Goal: Task Accomplishment & Management: Use online tool/utility

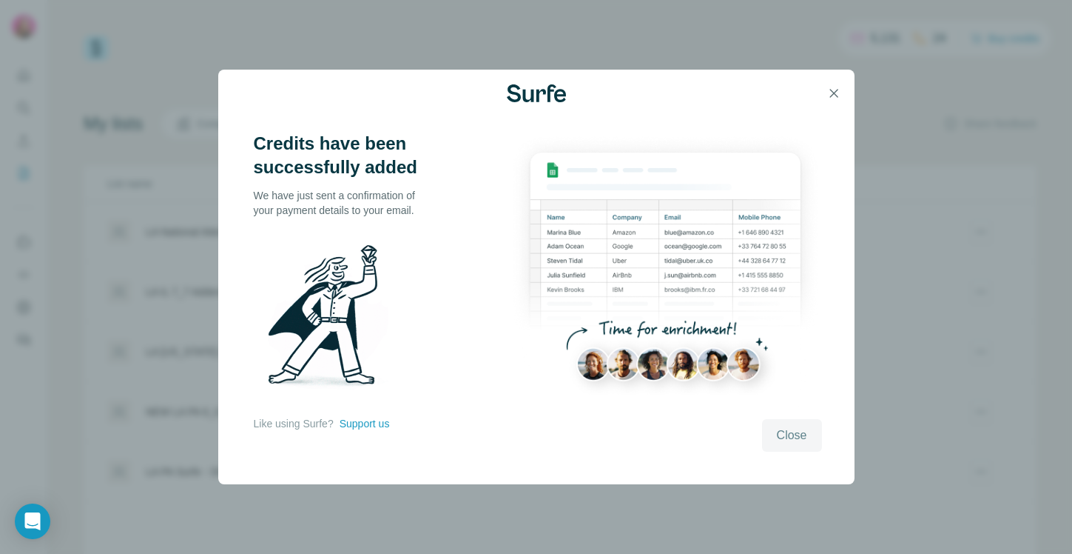
click at [795, 437] on span "Close" at bounding box center [792, 435] width 30 height 18
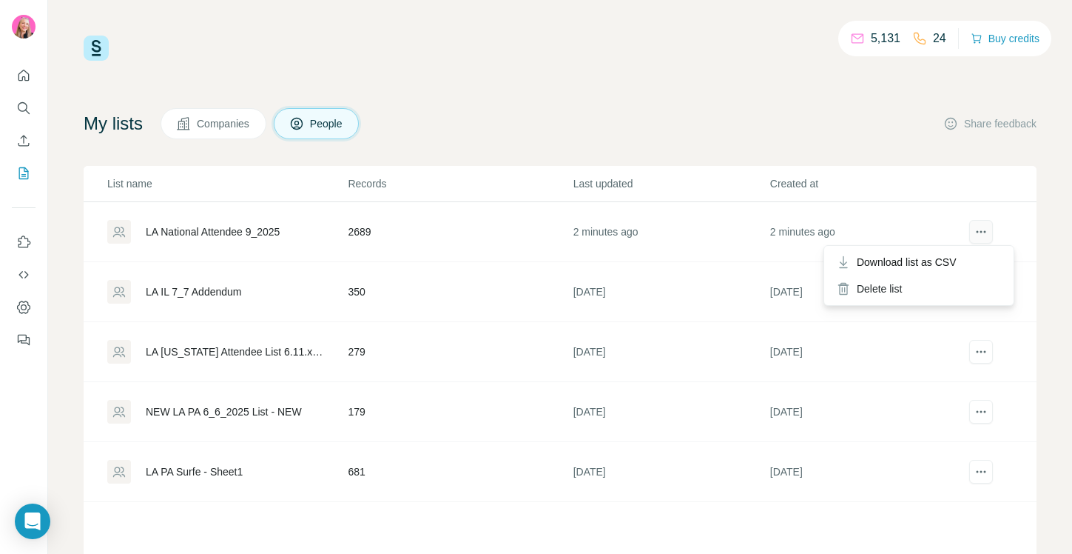
click at [977, 233] on icon "actions" at bounding box center [981, 231] width 15 height 15
click at [269, 231] on div "LA National Attendee 9_2025" at bounding box center [213, 231] width 134 height 15
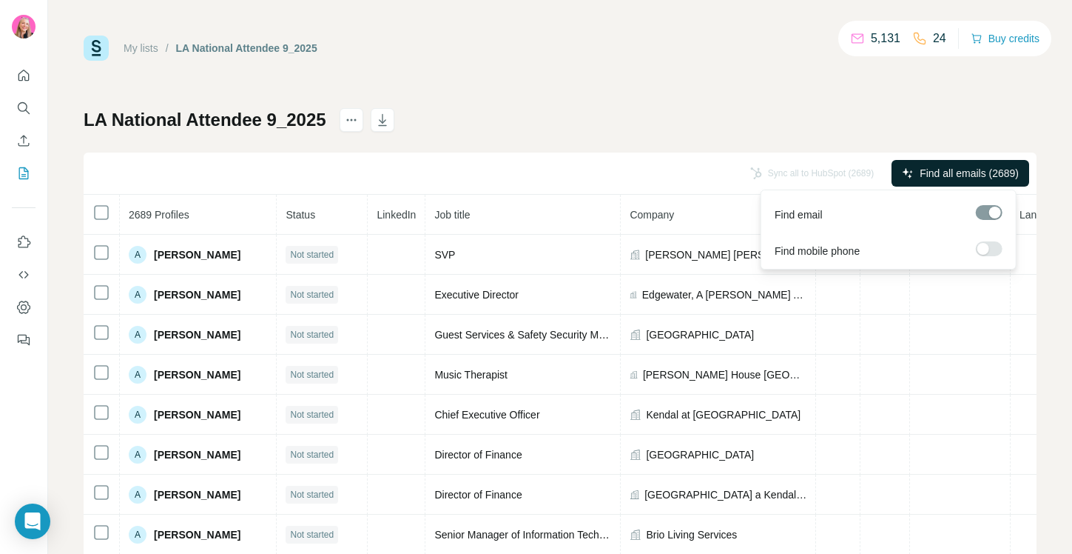
click at [949, 171] on span "Find all emails (2689)" at bounding box center [969, 173] width 99 height 15
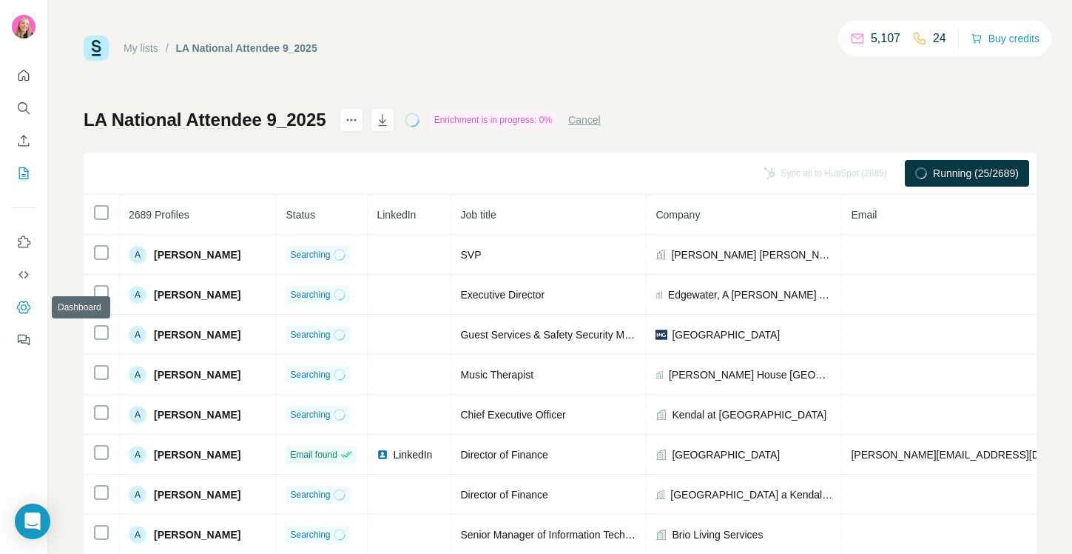
click at [21, 304] on icon "Dashboard" at bounding box center [23, 307] width 15 height 15
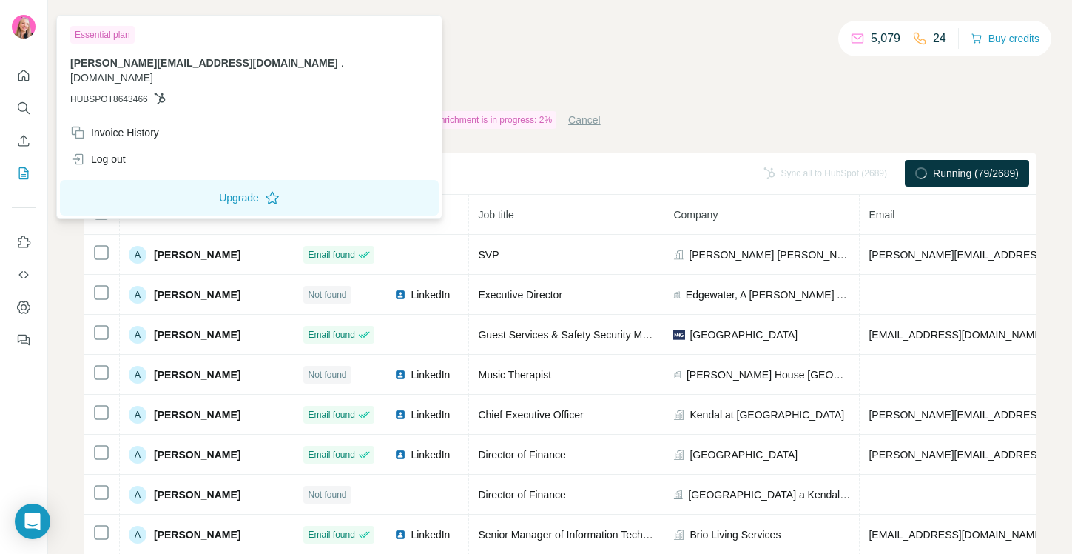
click at [23, 38] on img at bounding box center [24, 27] width 24 height 24
click at [101, 125] on div "Invoice History" at bounding box center [114, 132] width 89 height 15
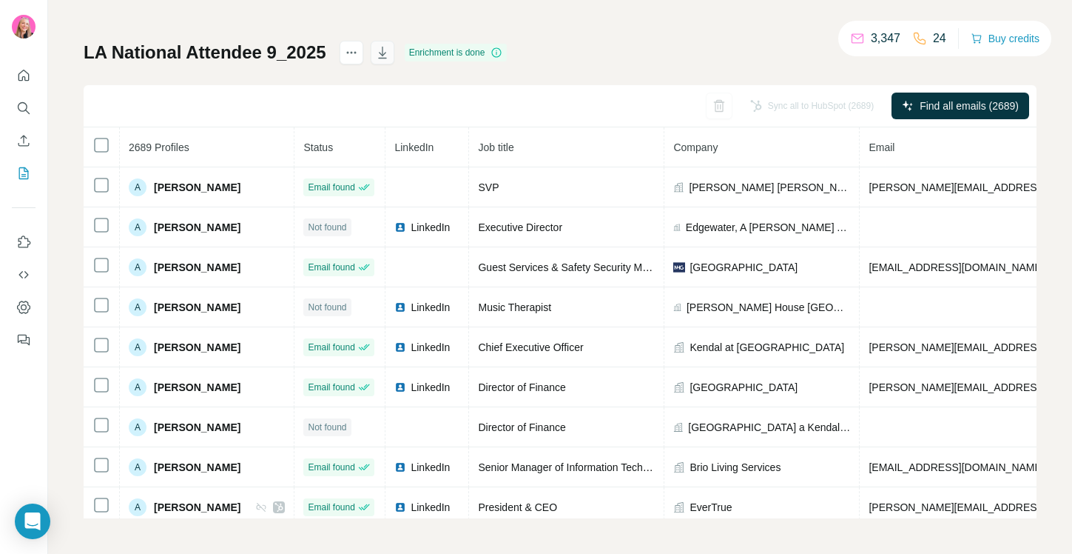
click at [381, 59] on icon "button" at bounding box center [382, 52] width 15 height 15
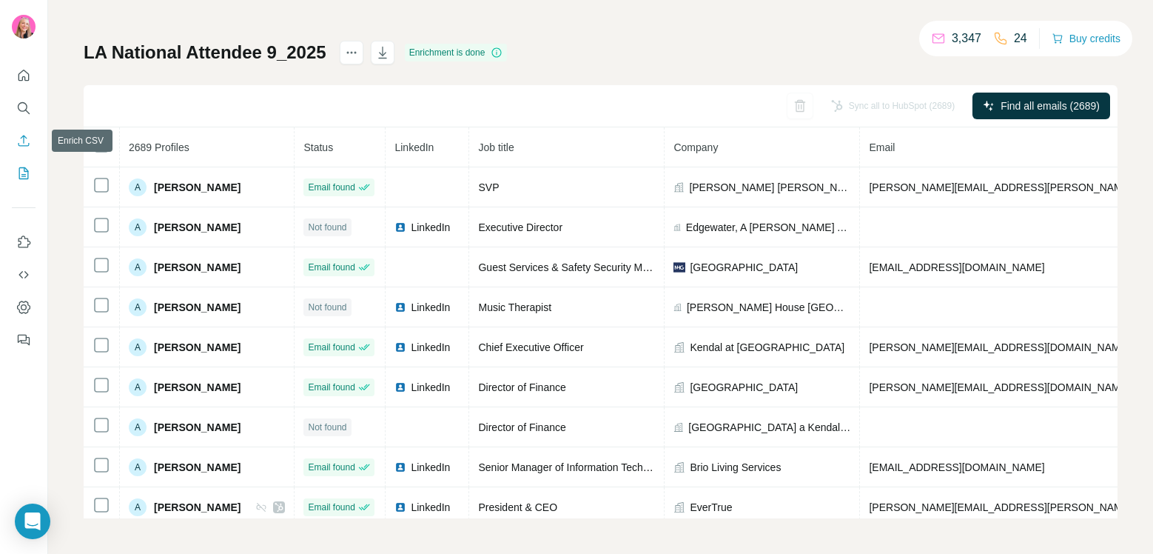
click at [18, 137] on icon "Enrich CSV" at bounding box center [23, 140] width 15 height 15
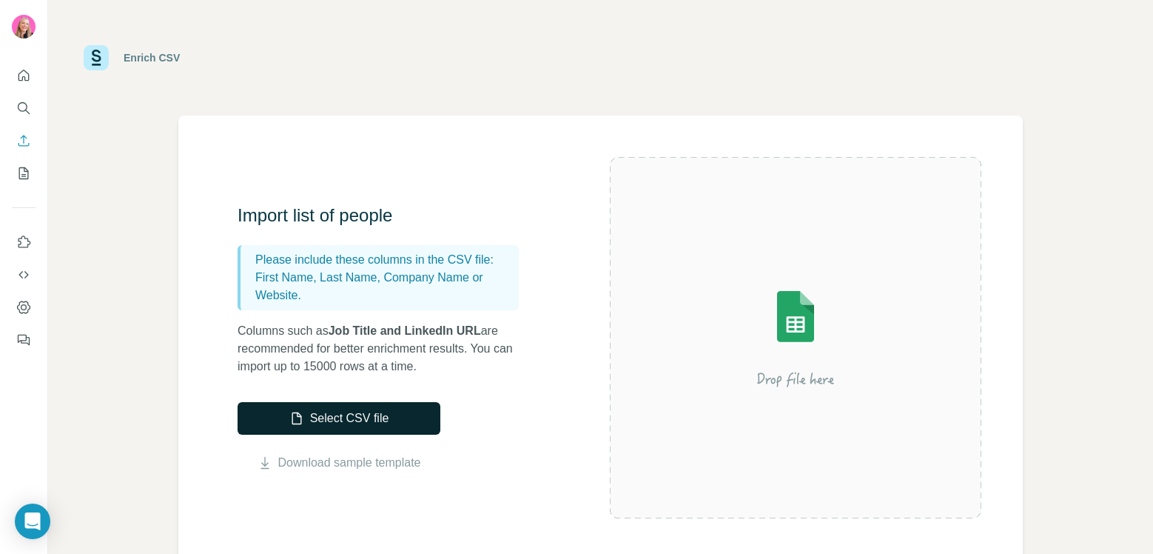
click at [332, 422] on button "Select CSV file" at bounding box center [339, 418] width 203 height 33
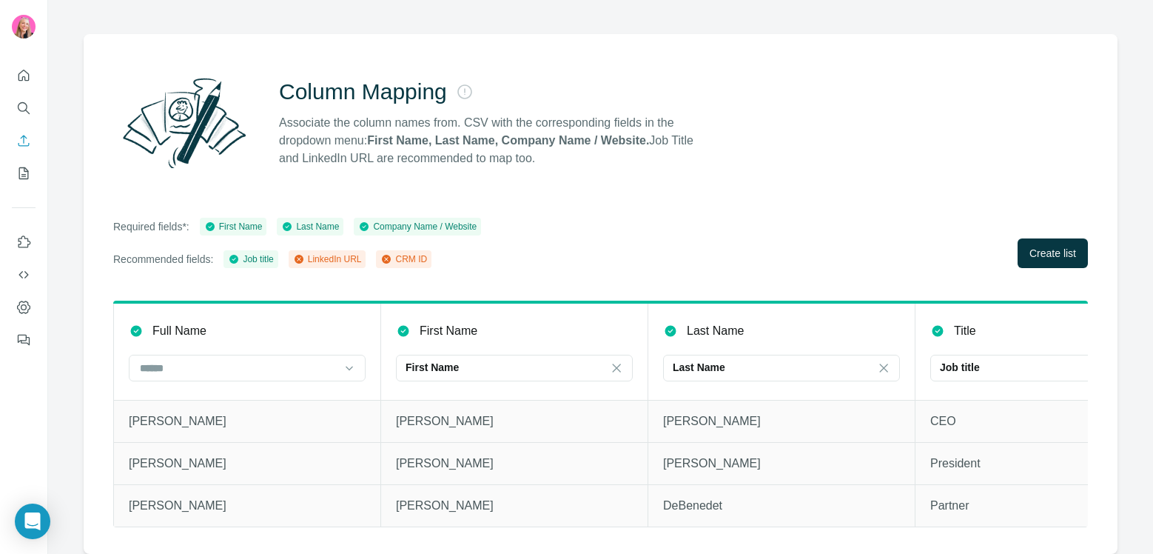
scroll to position [92, 0]
click at [346, 322] on div "Full Name" at bounding box center [247, 331] width 237 height 18
click at [302, 360] on input at bounding box center [238, 368] width 200 height 16
click at [312, 322] on div "Full Name" at bounding box center [247, 331] width 237 height 18
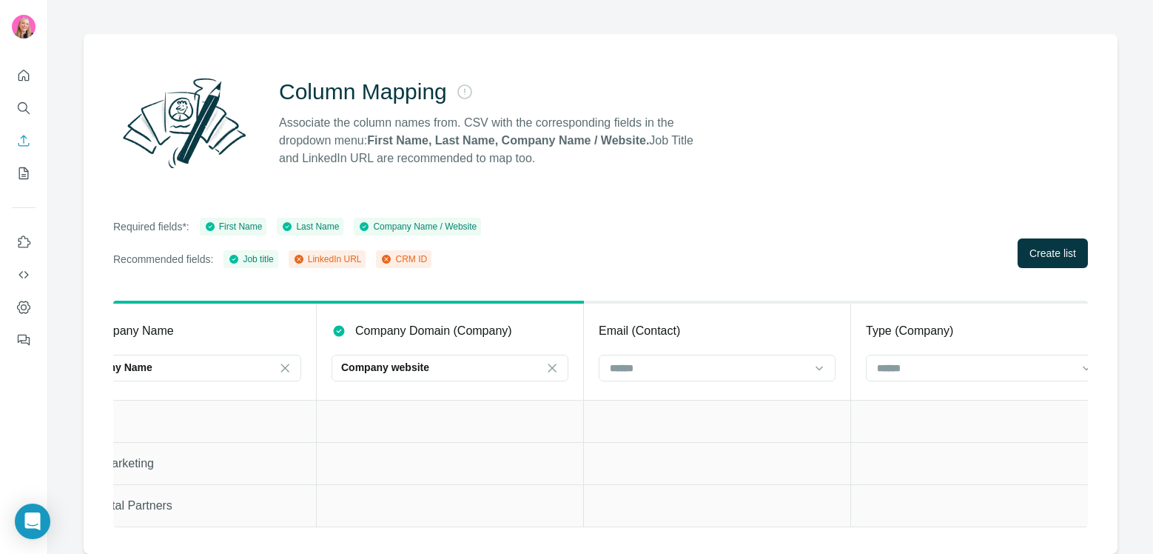
scroll to position [0, 1131]
click at [693, 360] on input at bounding box center [710, 368] width 200 height 16
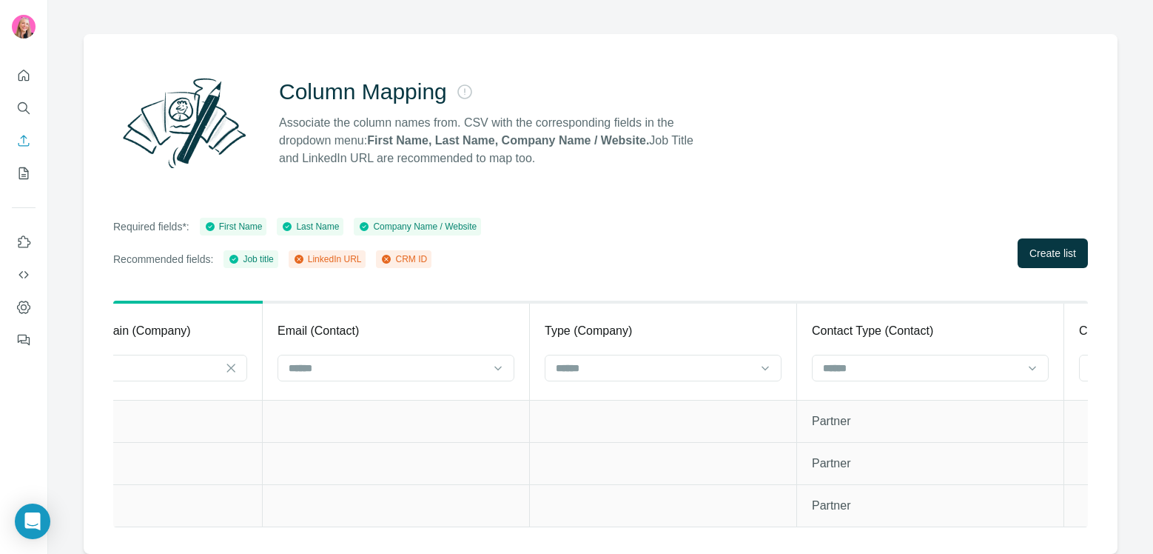
scroll to position [0, 1518]
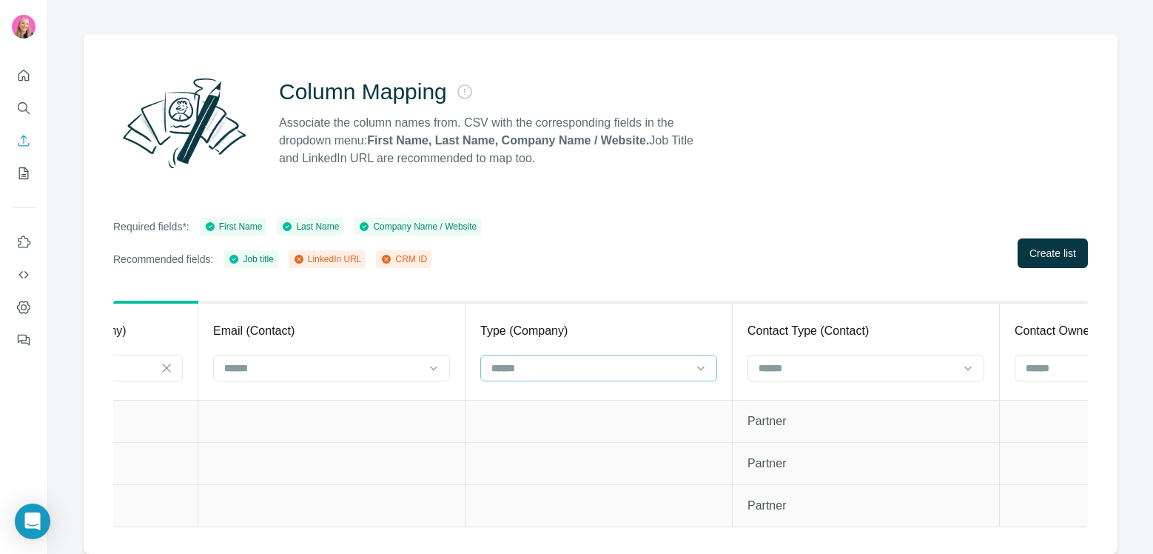
click at [690, 354] on div at bounding box center [598, 367] width 237 height 27
drag, startPoint x: 619, startPoint y: 452, endPoint x: 659, endPoint y: 369, distance: 91.7
click at [622, 446] on td at bounding box center [598, 463] width 267 height 42
click at [30, 179] on button "My lists" at bounding box center [24, 173] width 24 height 27
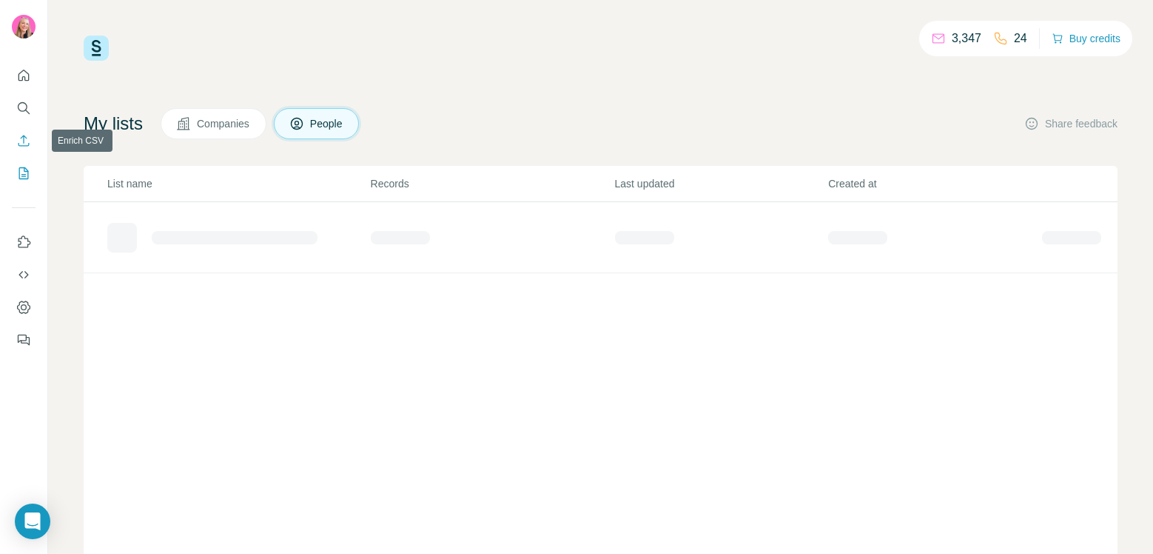
click at [17, 141] on icon "Enrich CSV" at bounding box center [23, 140] width 15 height 15
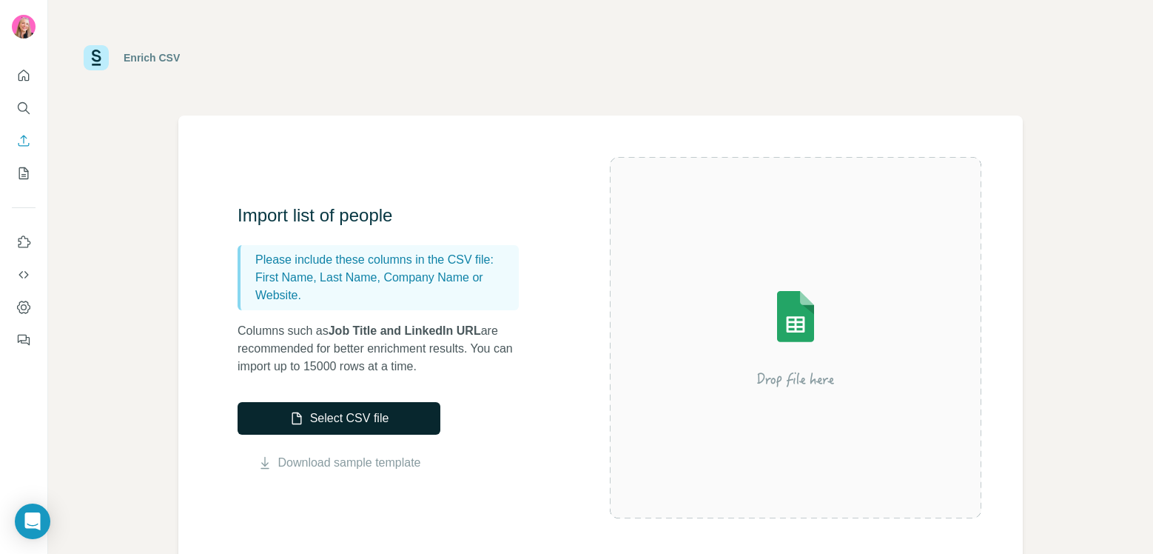
click at [324, 431] on button "Select CSV file" at bounding box center [339, 418] width 203 height 33
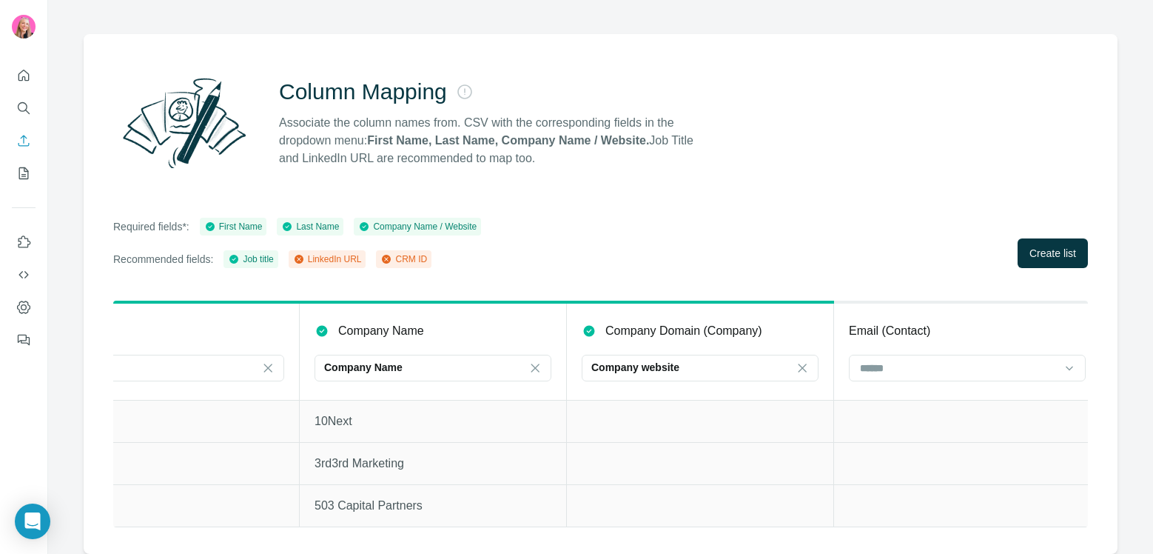
scroll to position [0, 640]
click at [930, 360] on input at bounding box center [945, 368] width 200 height 16
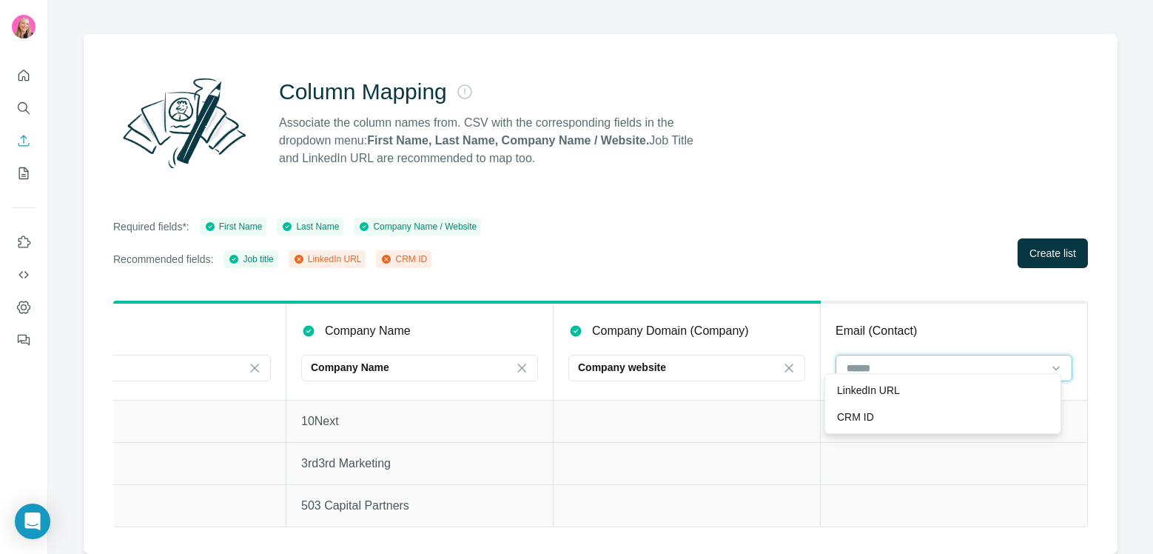
click at [929, 360] on input at bounding box center [945, 368] width 200 height 16
click at [1029, 248] on span "Create list" at bounding box center [1052, 253] width 47 height 15
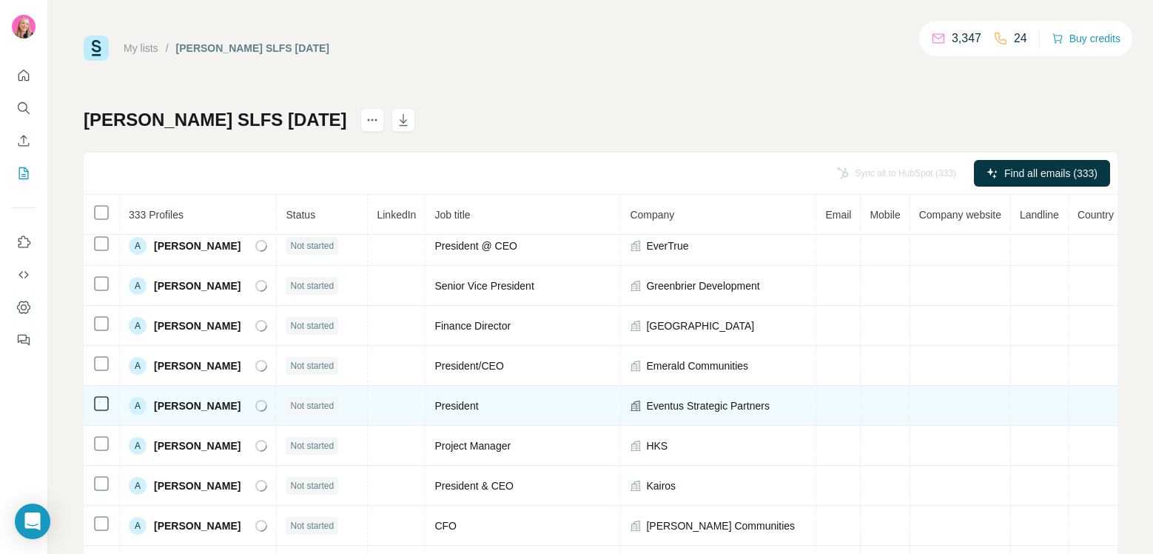
scroll to position [57, 0]
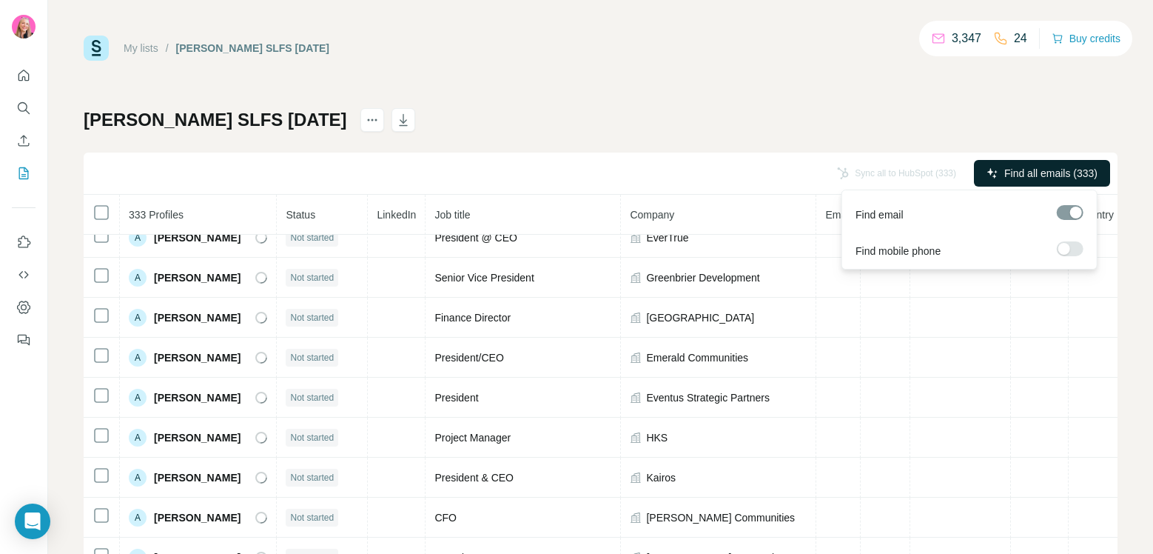
click at [1012, 175] on span "Find all emails (333)" at bounding box center [1050, 173] width 93 height 15
